Goal: Transaction & Acquisition: Purchase product/service

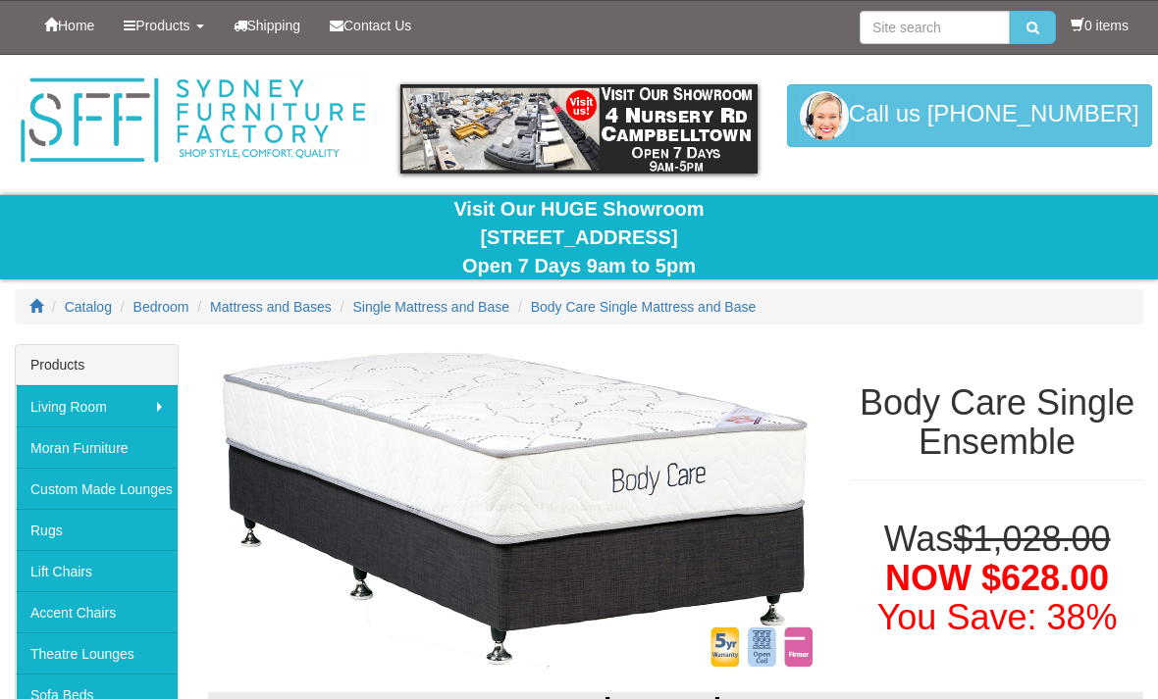
select select "1205"
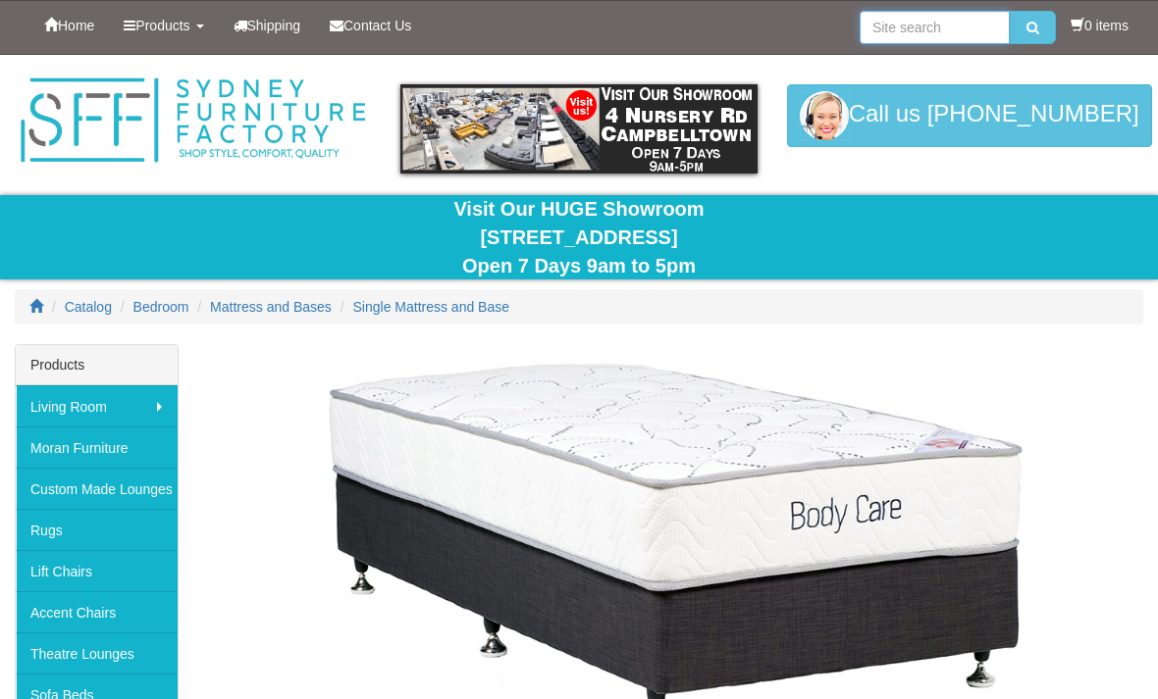
click at [895, 32] on input "search" at bounding box center [934, 27] width 150 height 33
type input "Single ensemble"
click at [1027, 27] on button "submit" at bounding box center [1032, 27] width 46 height 33
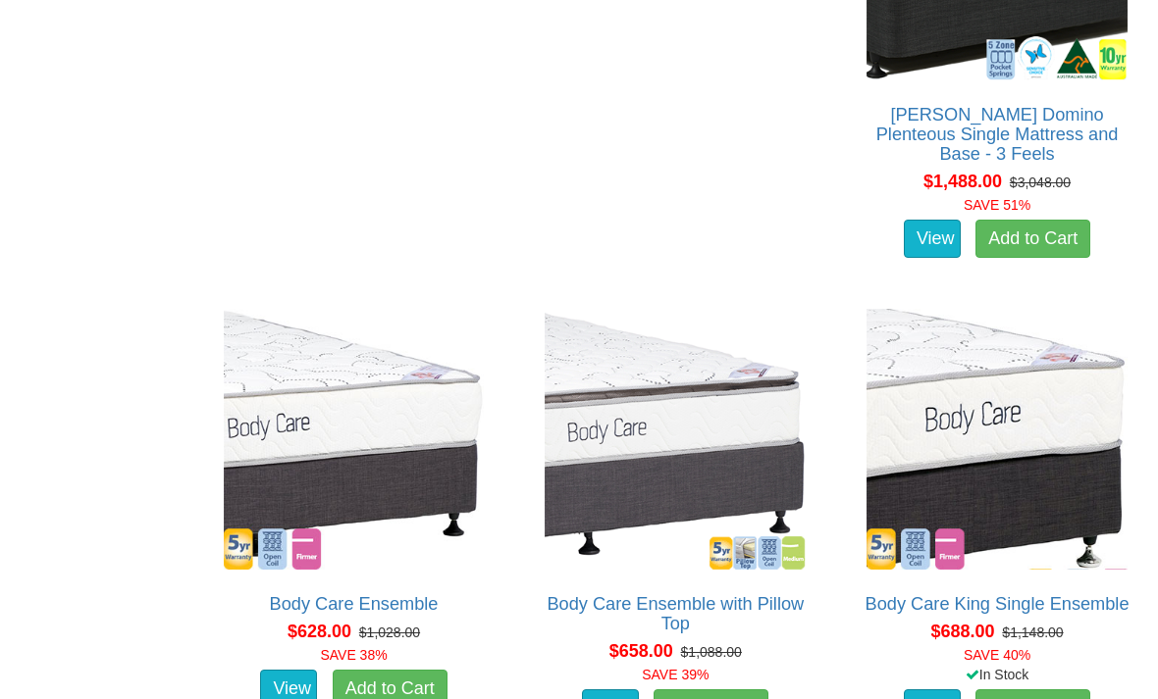
scroll to position [4346, 0]
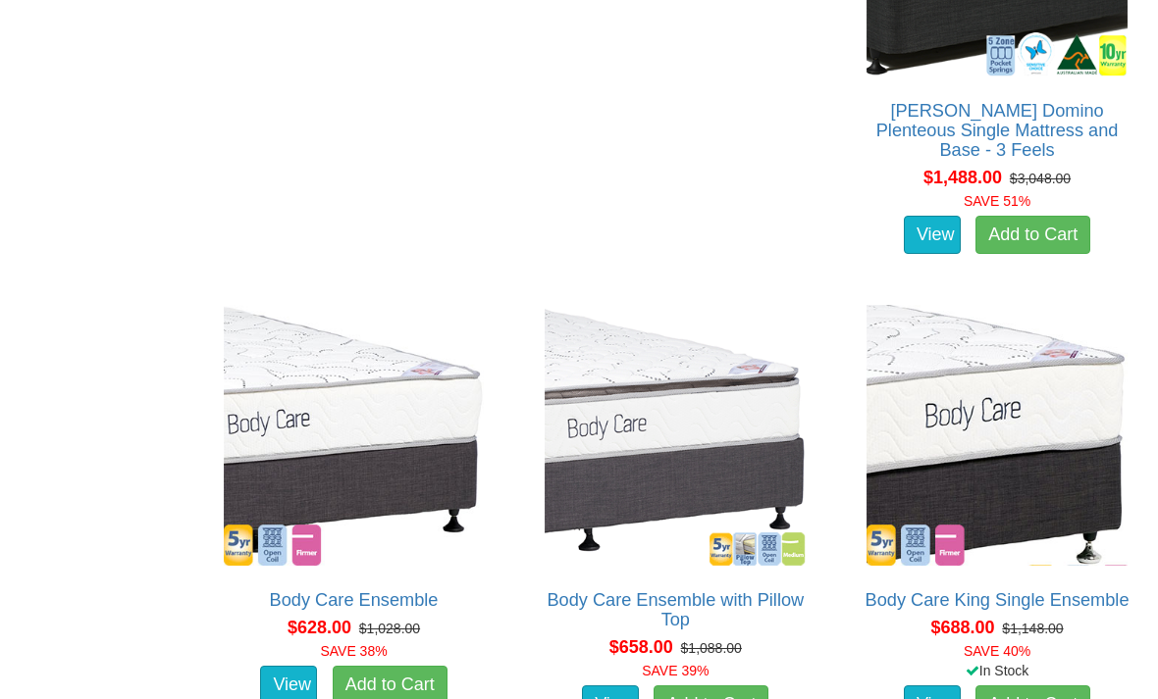
click at [803, 592] on link "Body Care Ensemble with Pillow Top" at bounding box center [674, 611] width 257 height 39
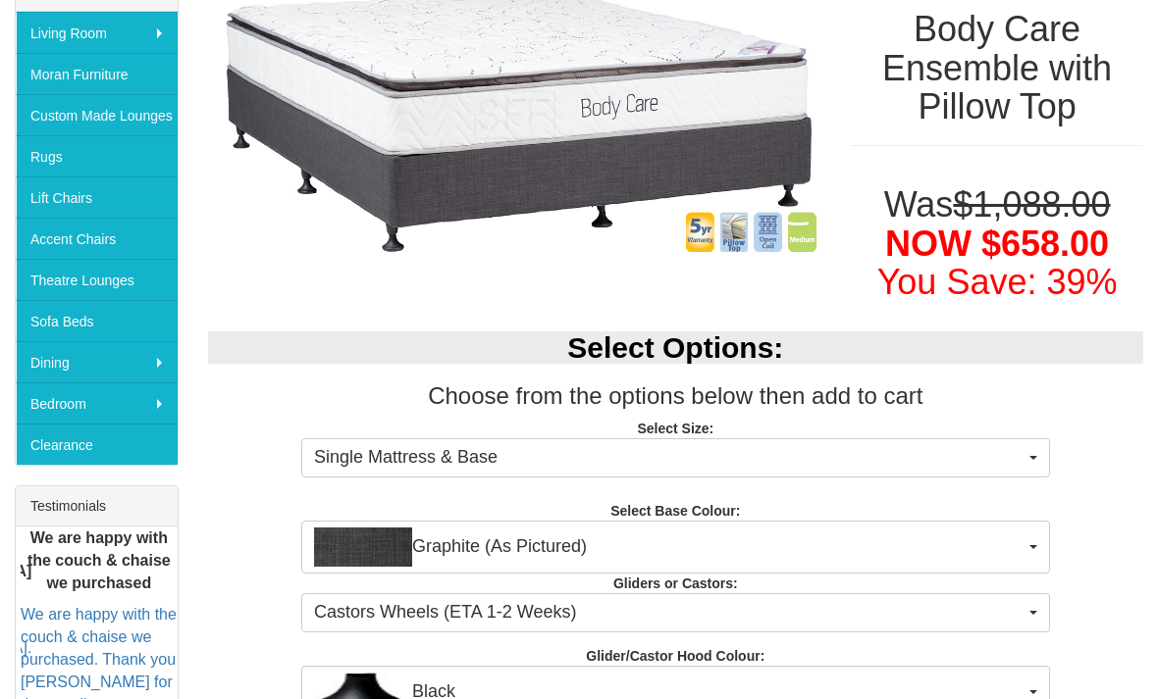
scroll to position [375, 0]
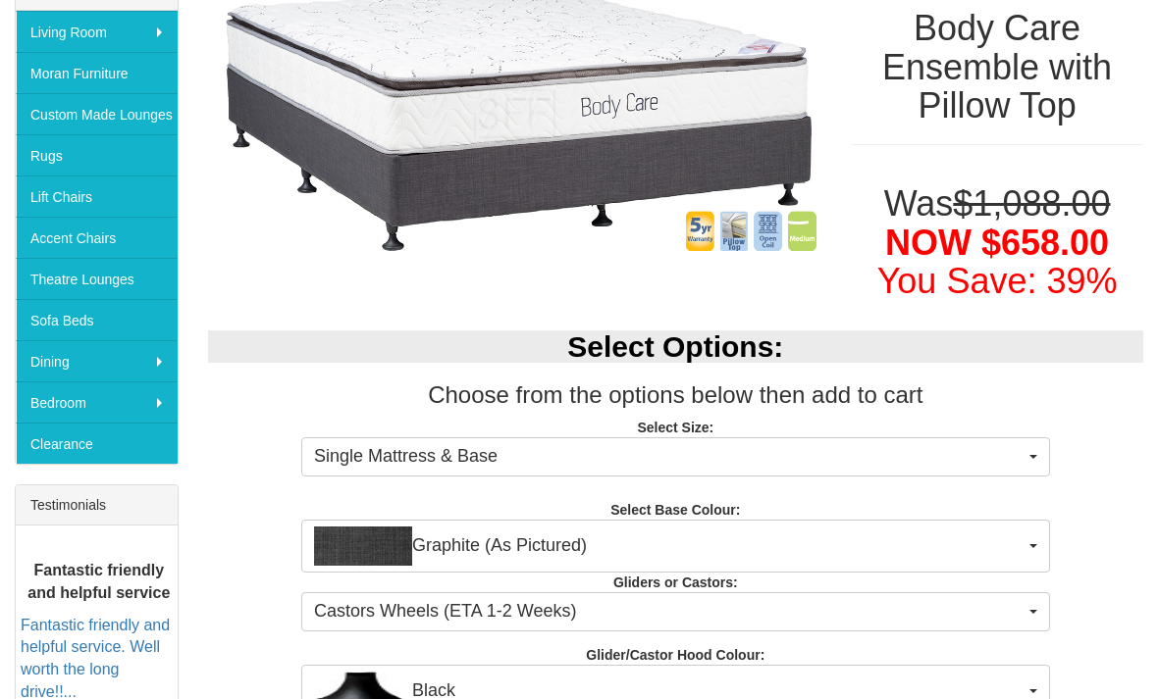
click at [1031, 462] on button "Single Mattress & Base" at bounding box center [675, 457] width 749 height 39
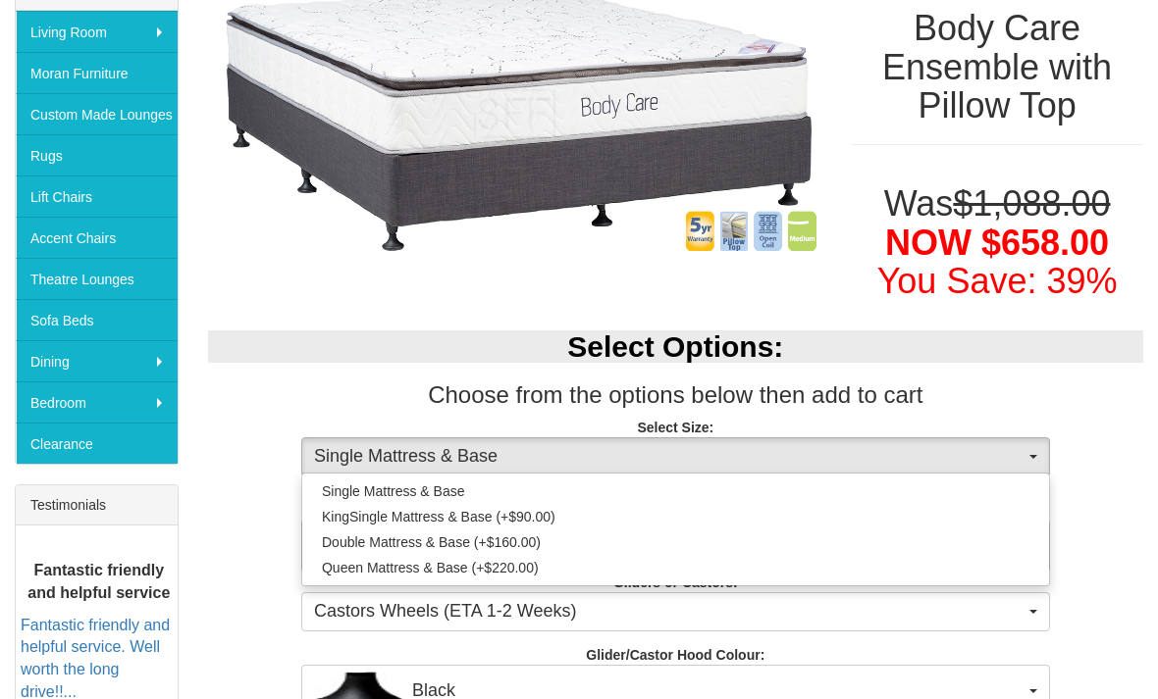
click at [1110, 444] on div at bounding box center [579, 349] width 1158 height 699
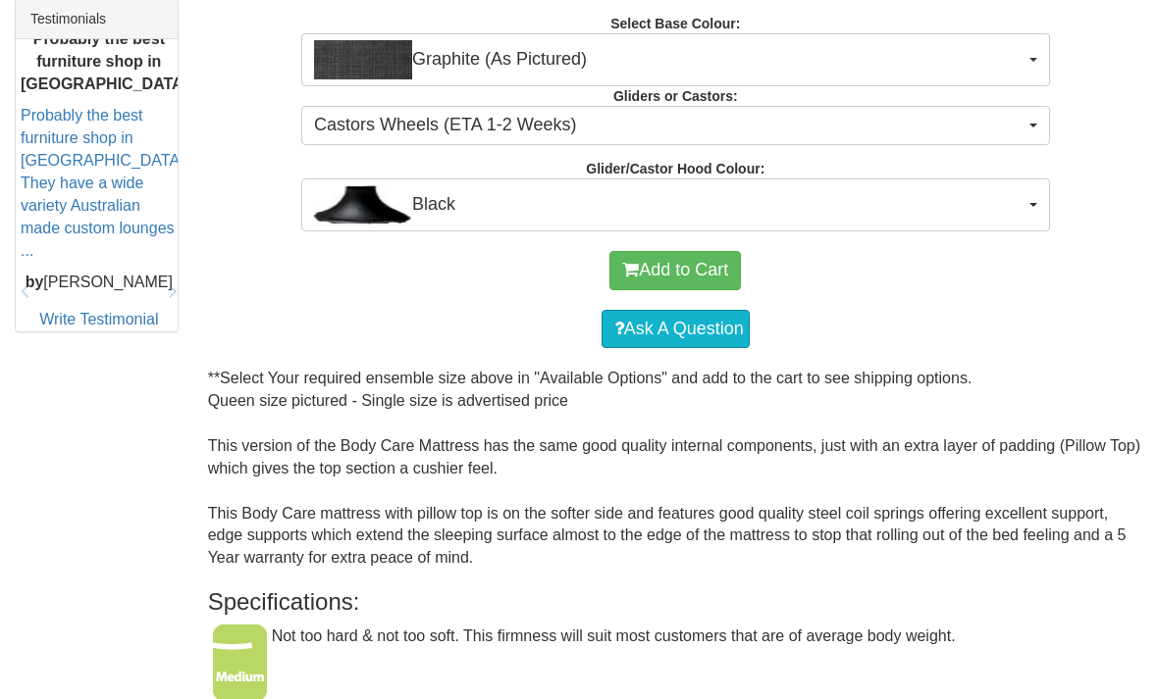
scroll to position [860, 0]
